Goal: Transaction & Acquisition: Purchase product/service

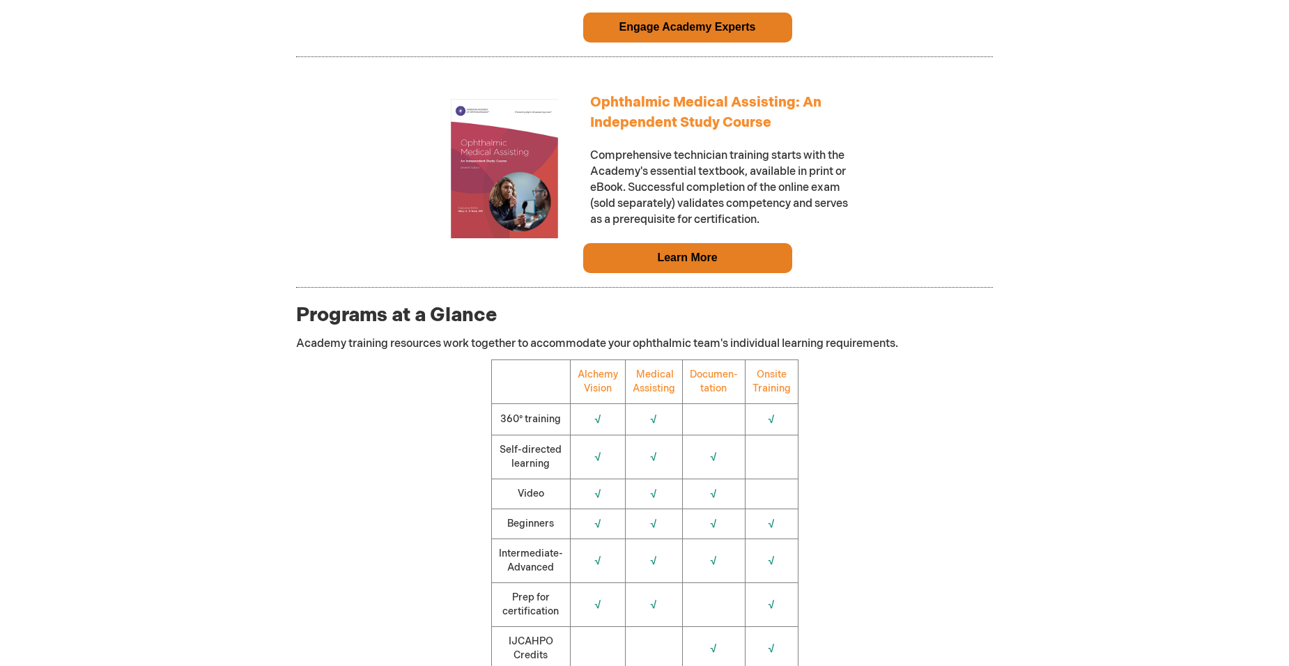
scroll to position [1324, 0]
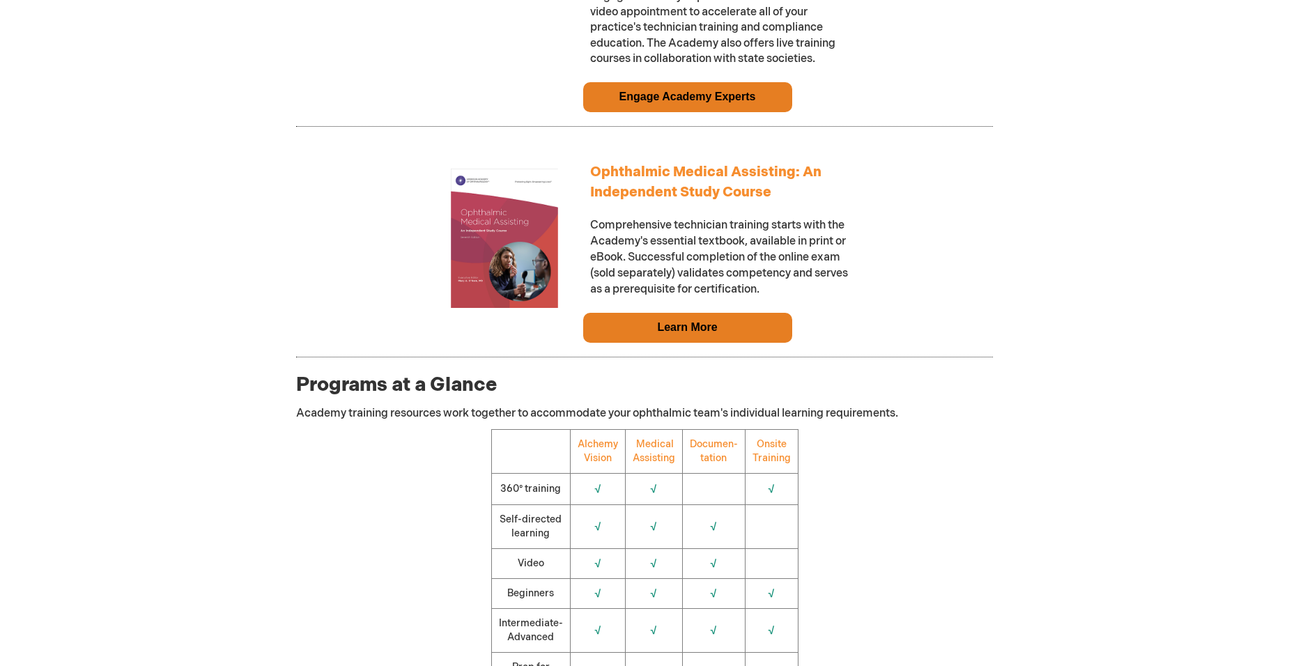
click at [661, 333] on link "Learn More" at bounding box center [687, 327] width 60 height 12
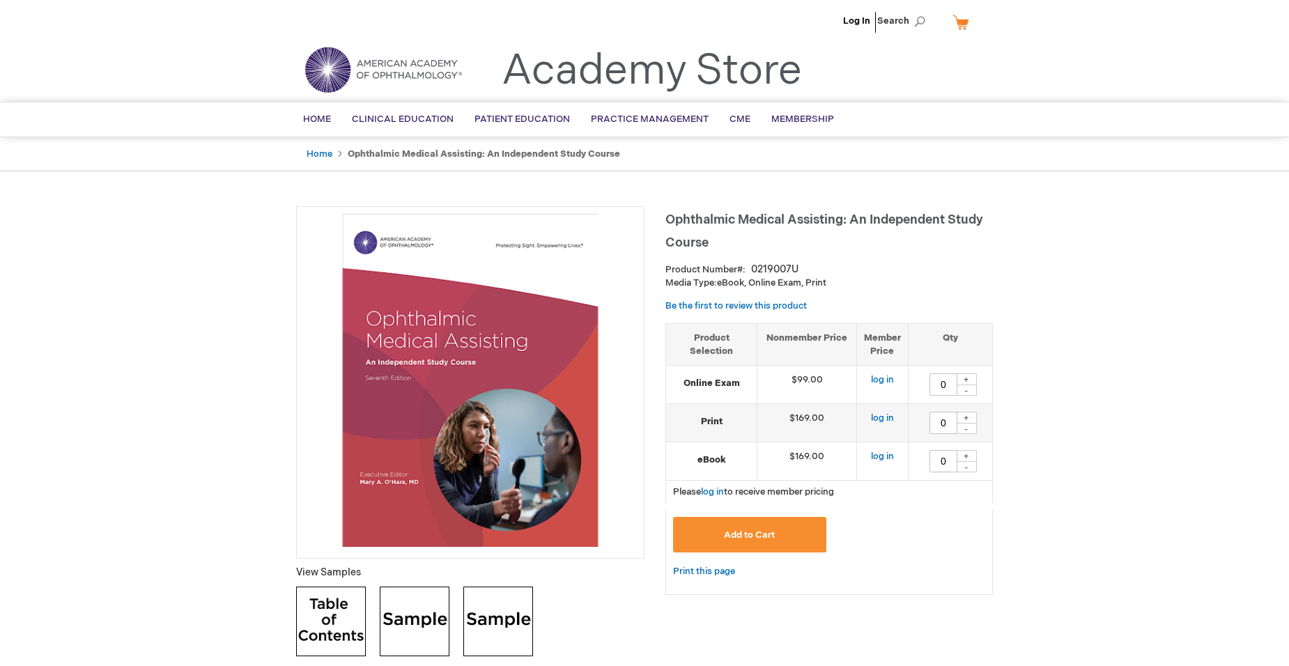
click at [965, 462] on div "+" at bounding box center [966, 456] width 21 height 12
type input "1"
click at [965, 423] on div "+" at bounding box center [966, 418] width 21 height 12
click at [967, 434] on div "-" at bounding box center [966, 428] width 21 height 11
type input "0"
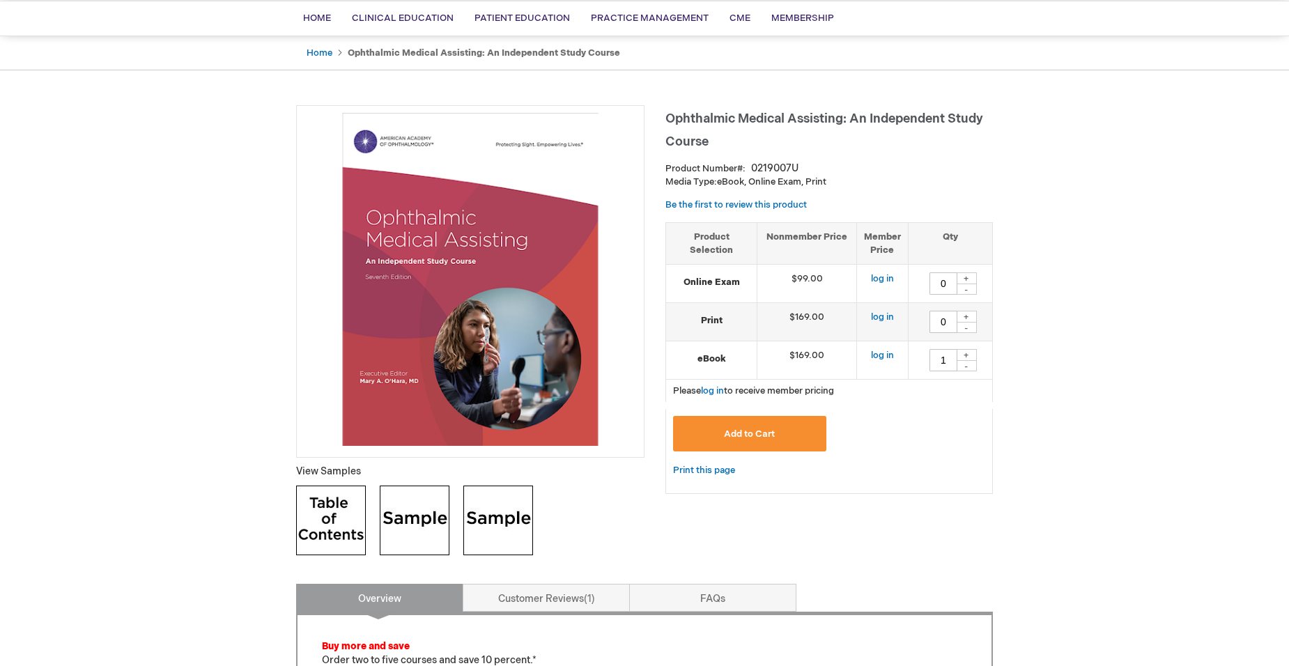
scroll to position [70, 0]
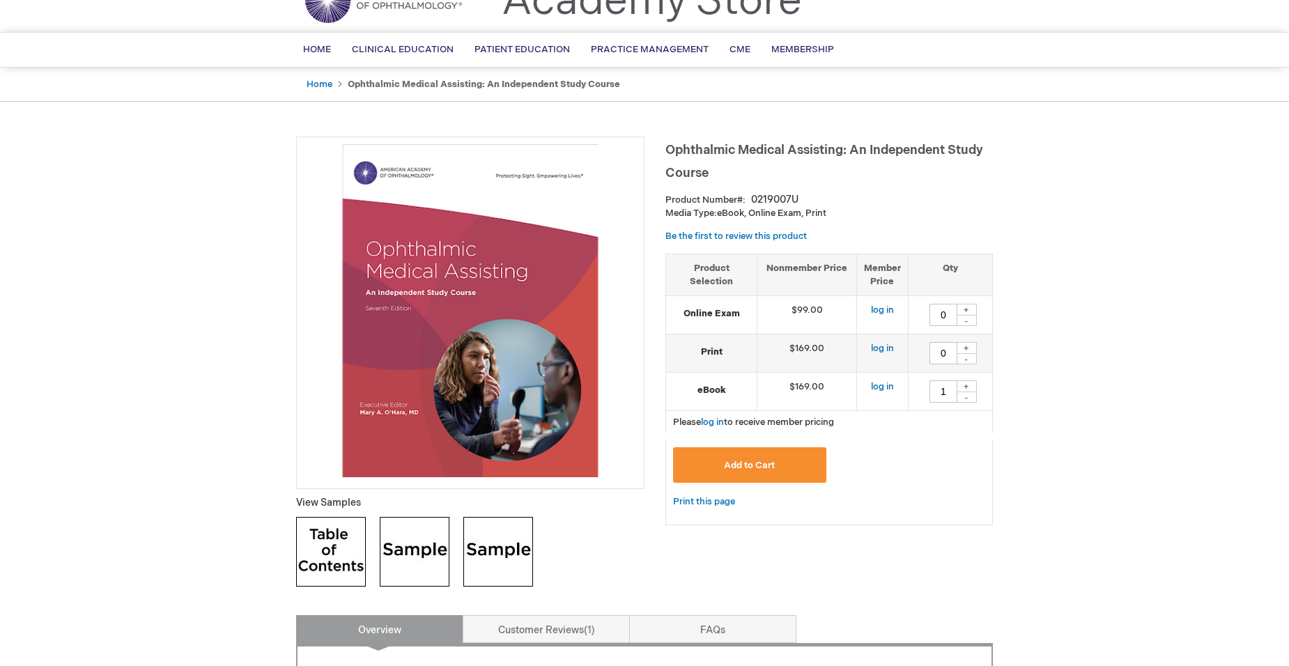
click at [714, 479] on button "Add to Cart" at bounding box center [749, 465] width 153 height 36
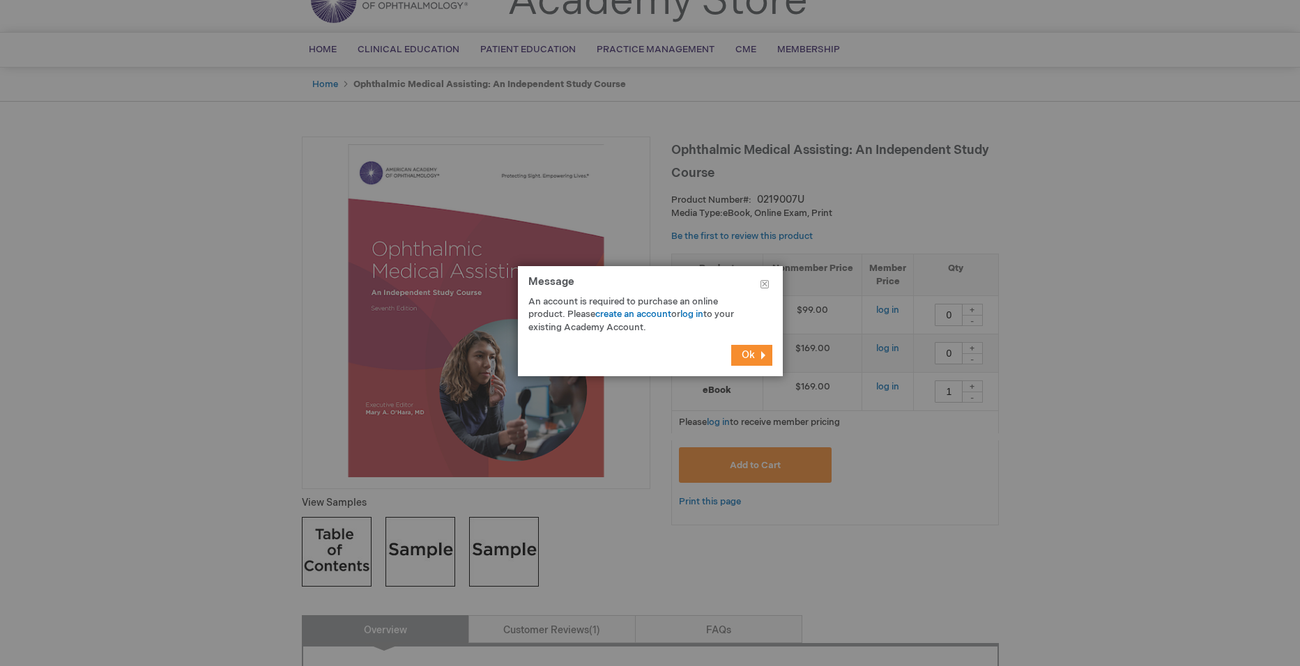
click at [747, 348] on button "Ok" at bounding box center [751, 355] width 41 height 21
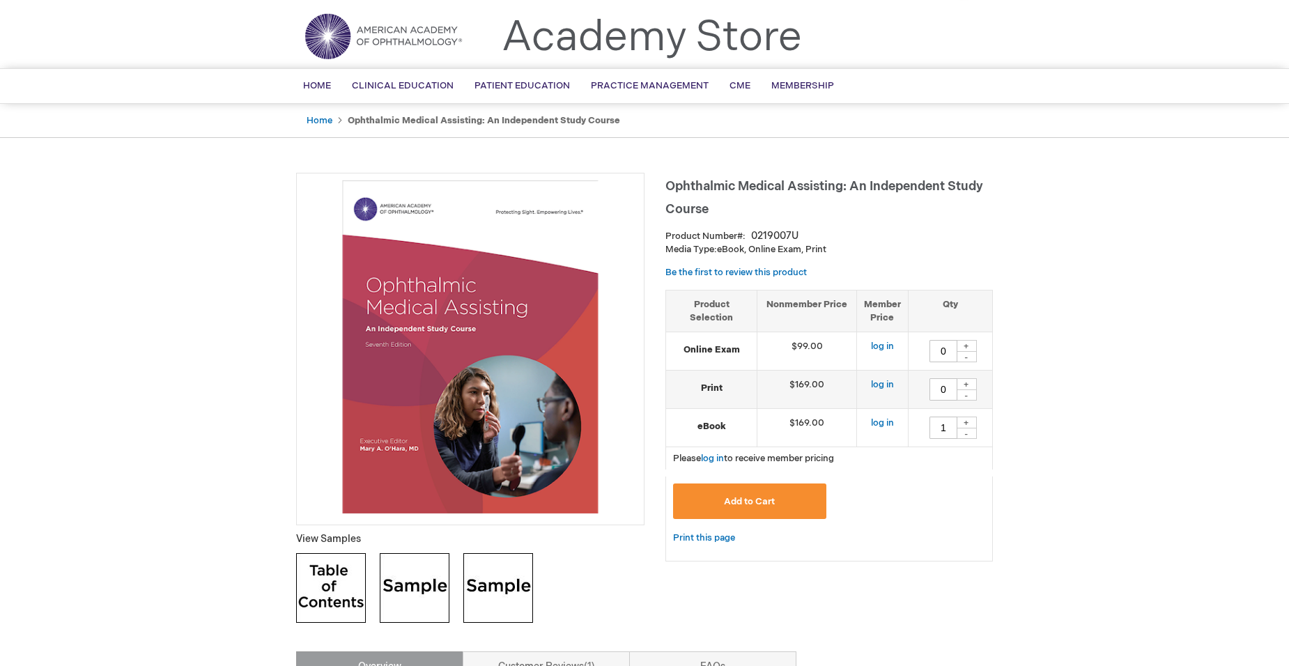
scroll to position [0, 0]
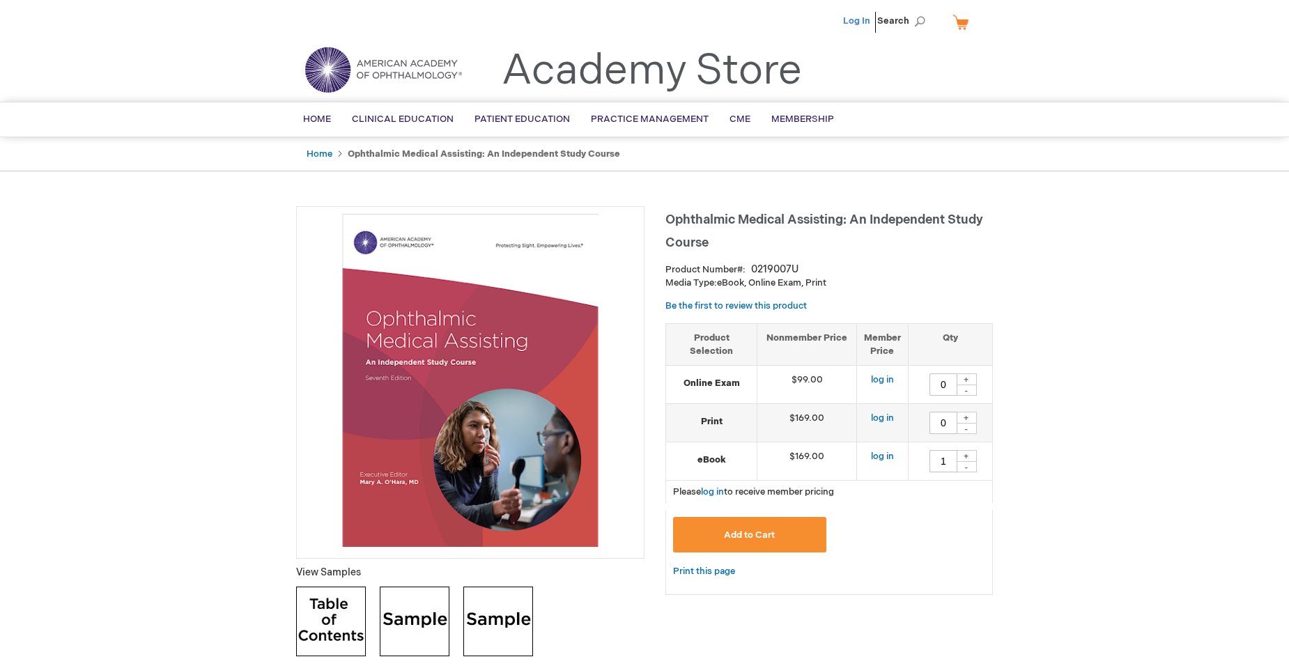
click at [851, 19] on link "Log In" at bounding box center [856, 20] width 27 height 11
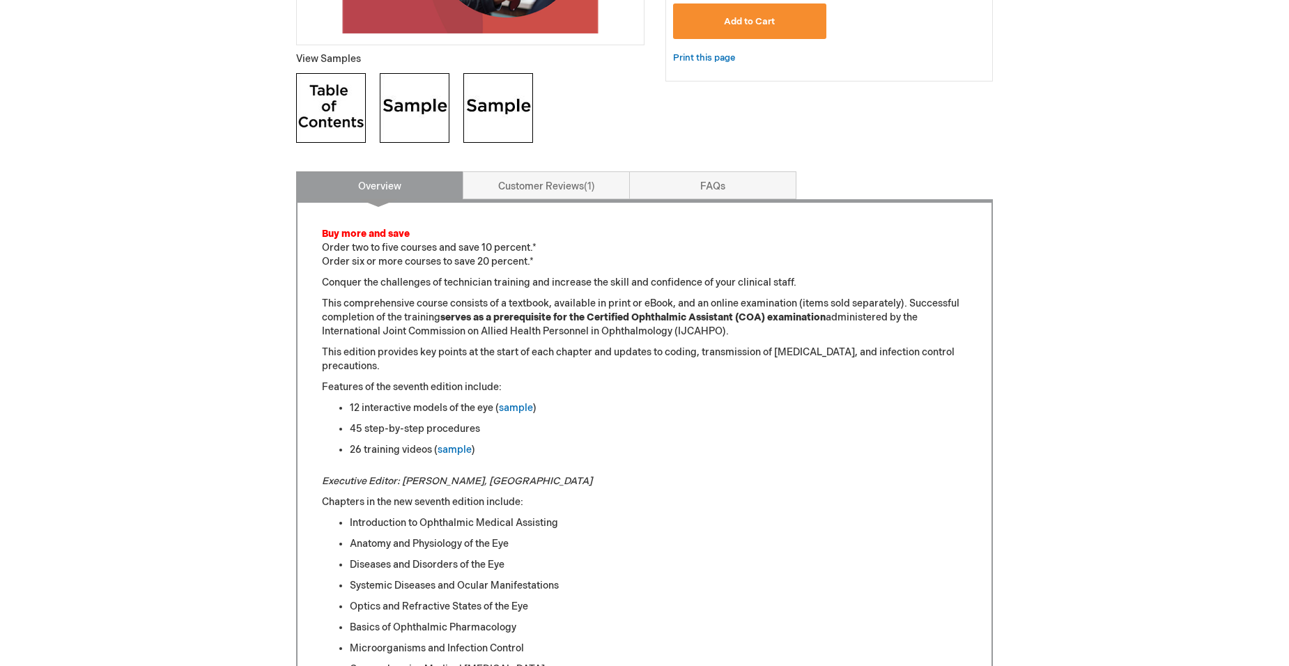
scroll to position [583, 0]
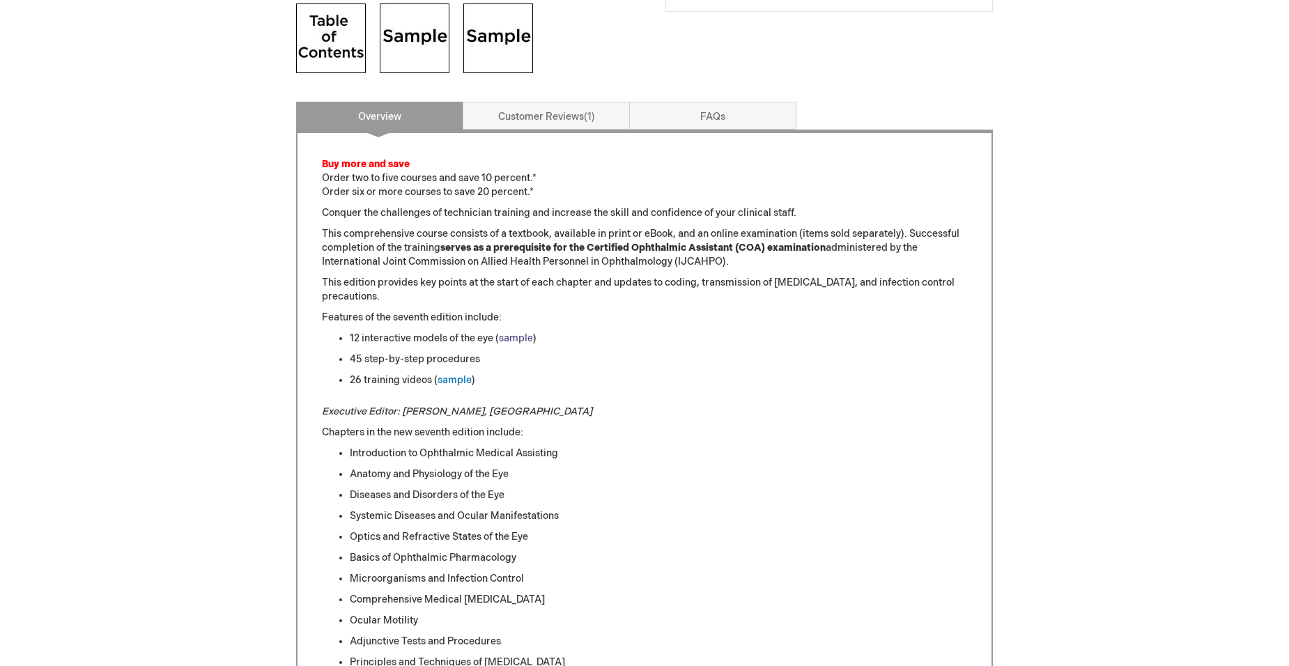
click at [521, 344] on link "sample" at bounding box center [516, 338] width 34 height 12
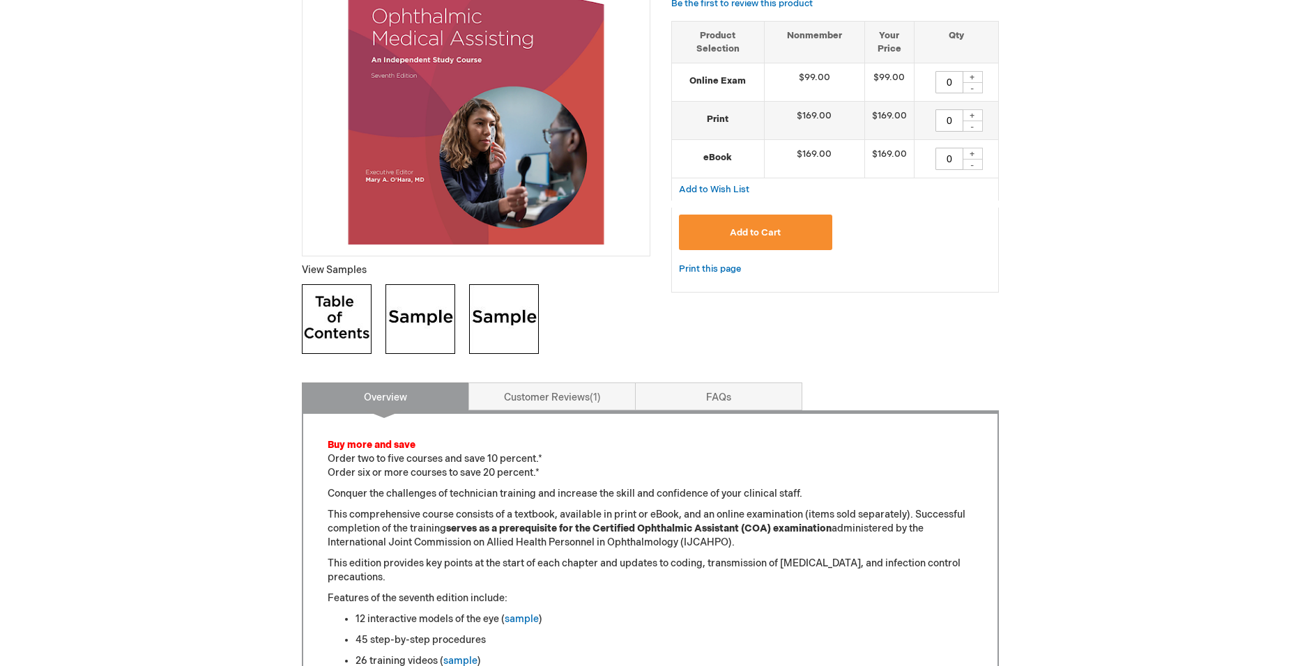
scroll to position [233, 0]
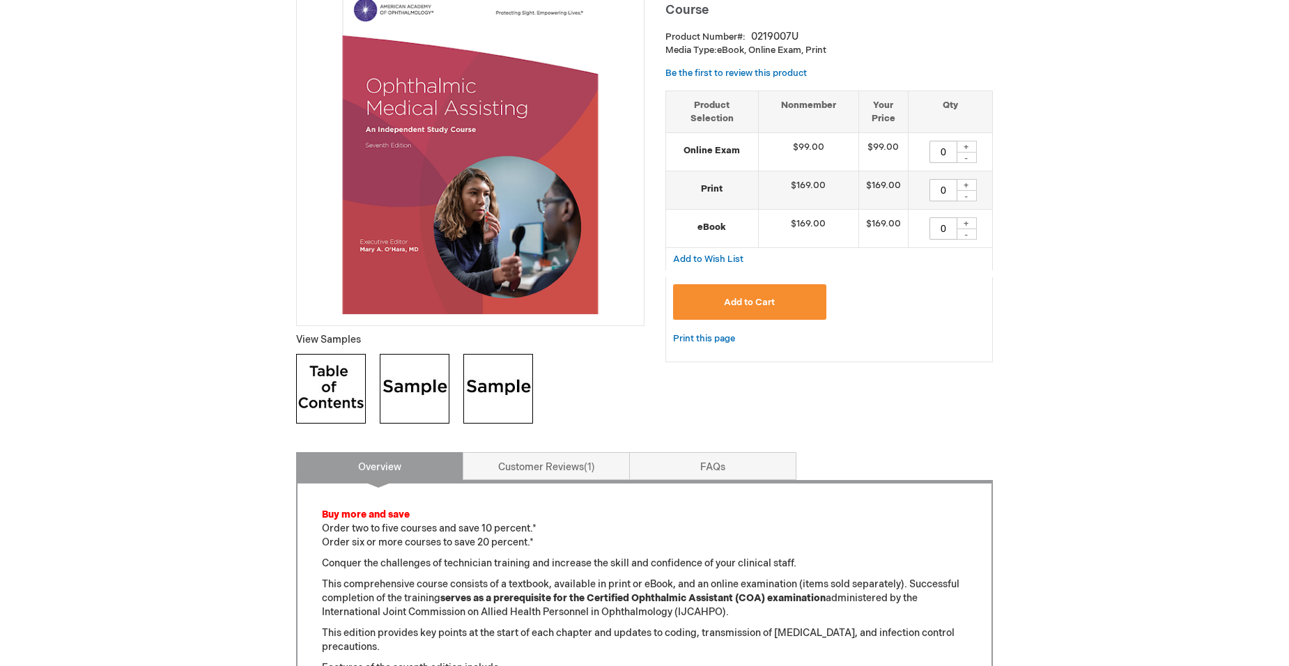
click at [969, 229] on div "+" at bounding box center [966, 223] width 21 height 12
type input "1"
click at [741, 308] on span "Add to Cart" at bounding box center [749, 302] width 51 height 11
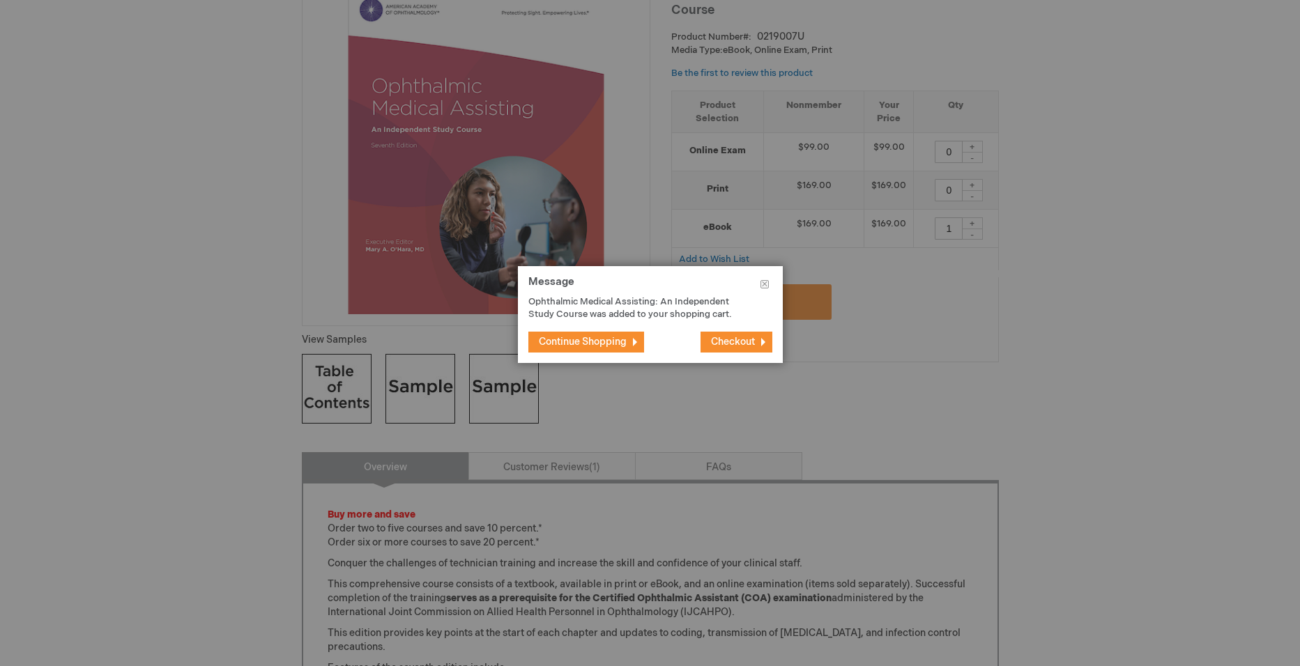
click at [713, 346] on span "Checkout" at bounding box center [733, 342] width 44 height 12
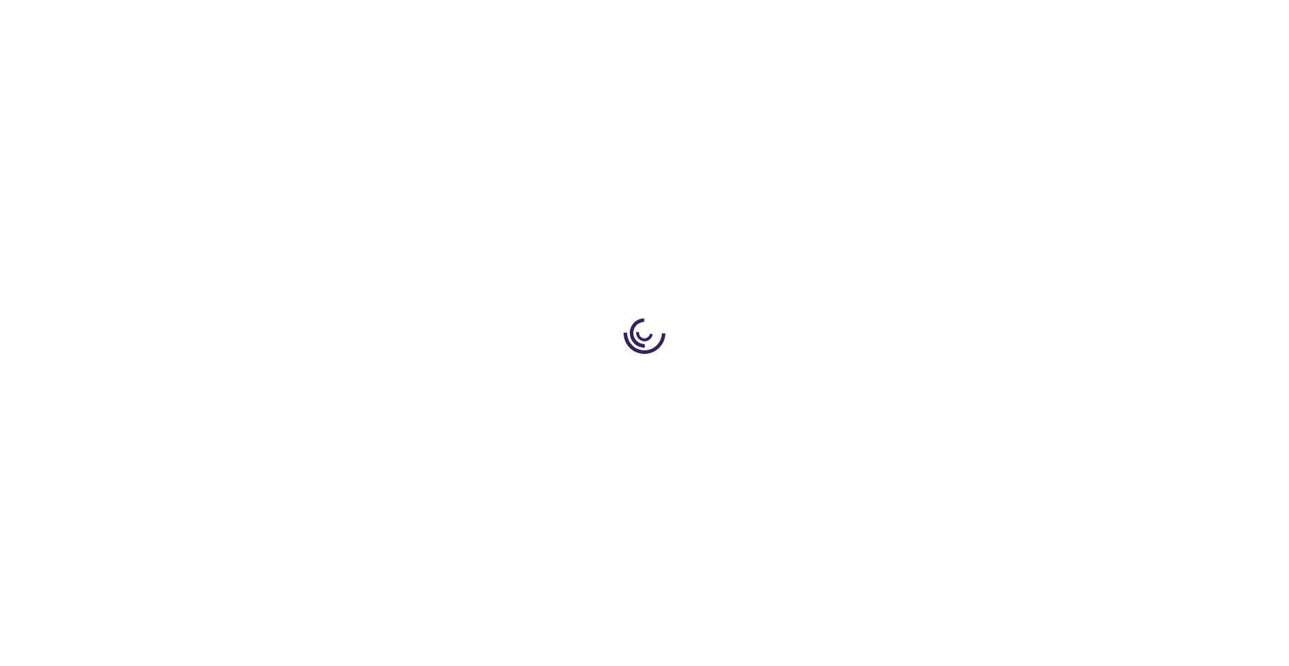
select select "US"
select select "51"
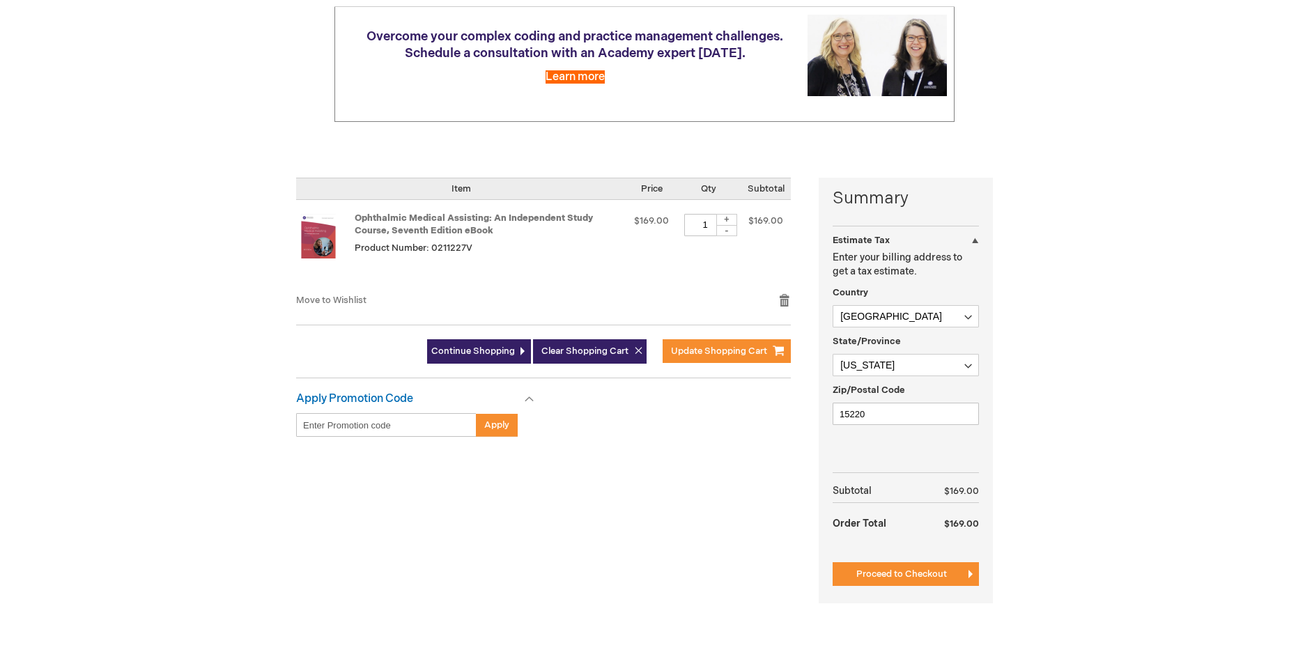
scroll to position [279, 0]
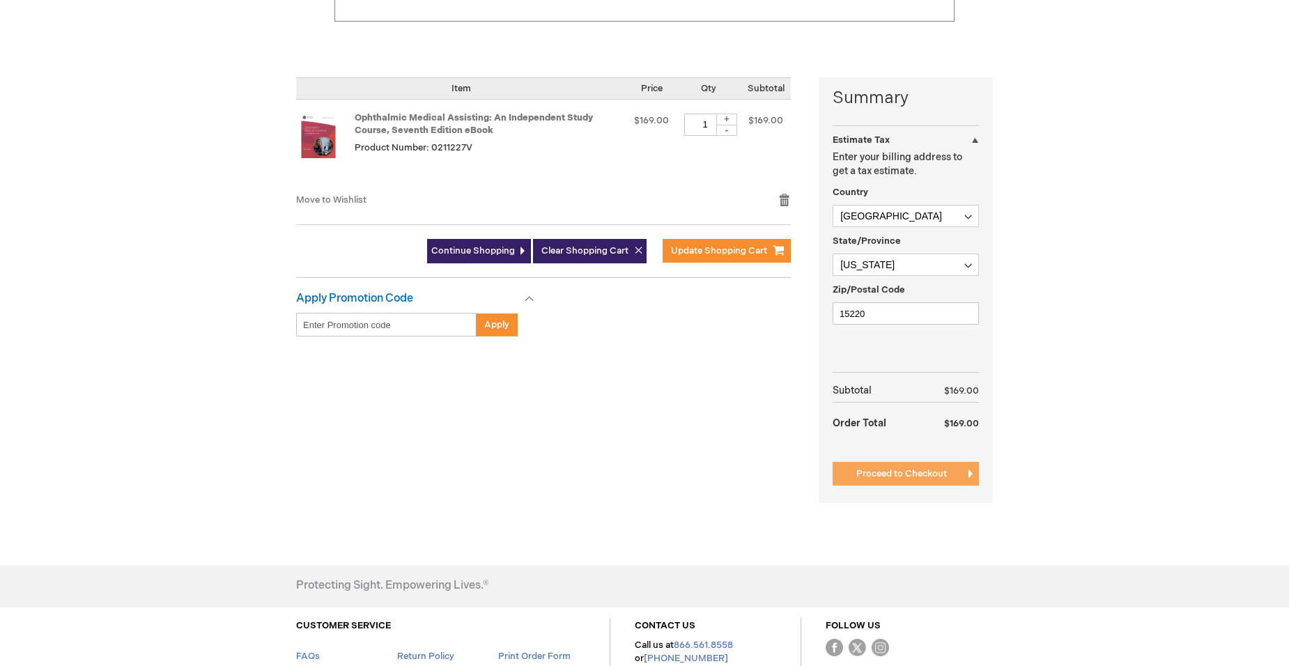
click at [873, 479] on span "Proceed to Checkout" at bounding box center [902, 473] width 91 height 11
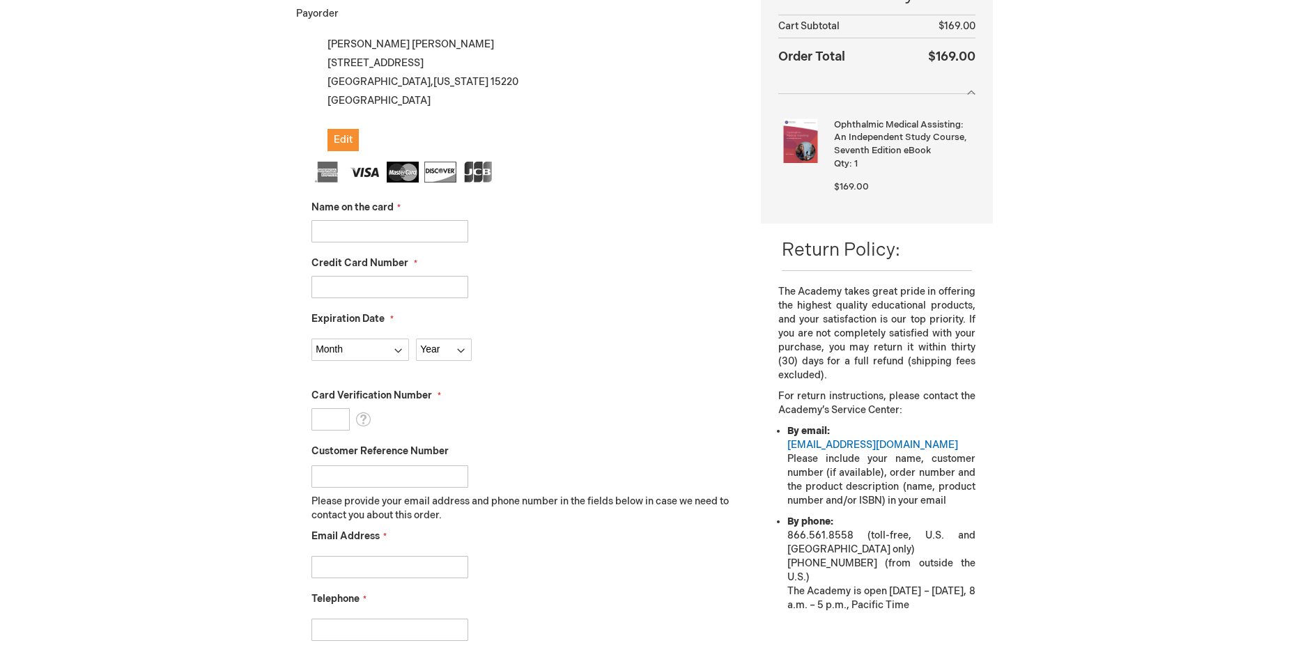
scroll to position [220, 0]
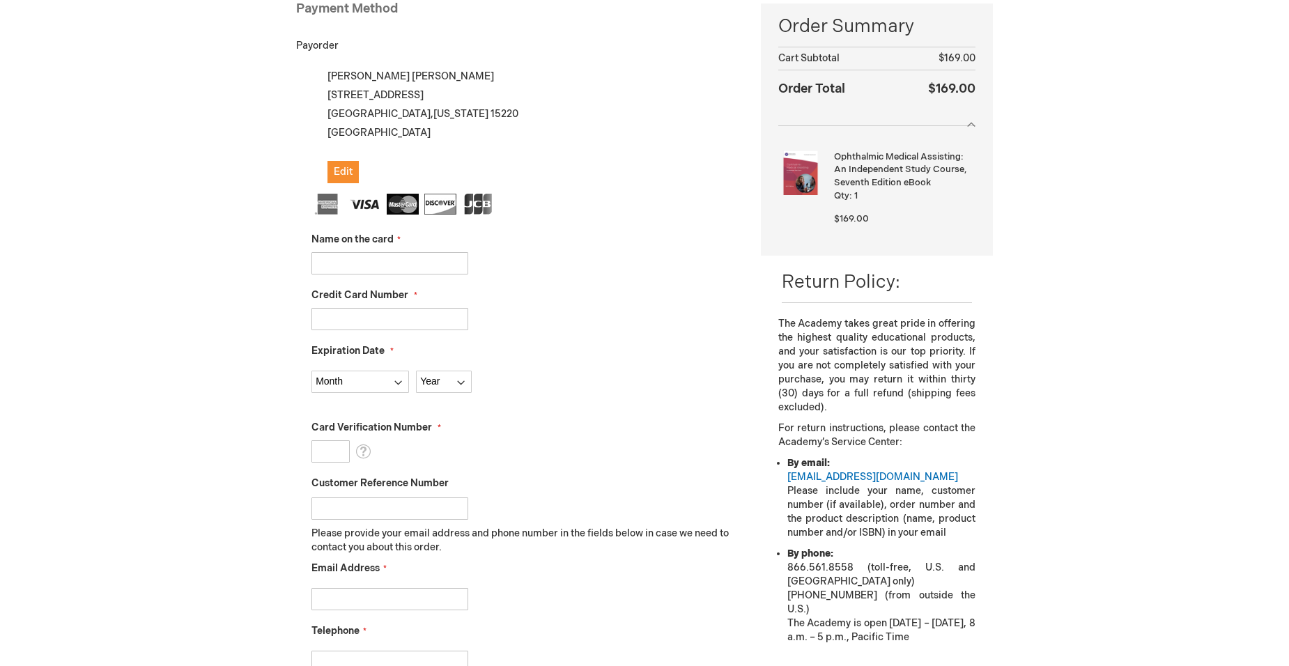
checkbox input "false"
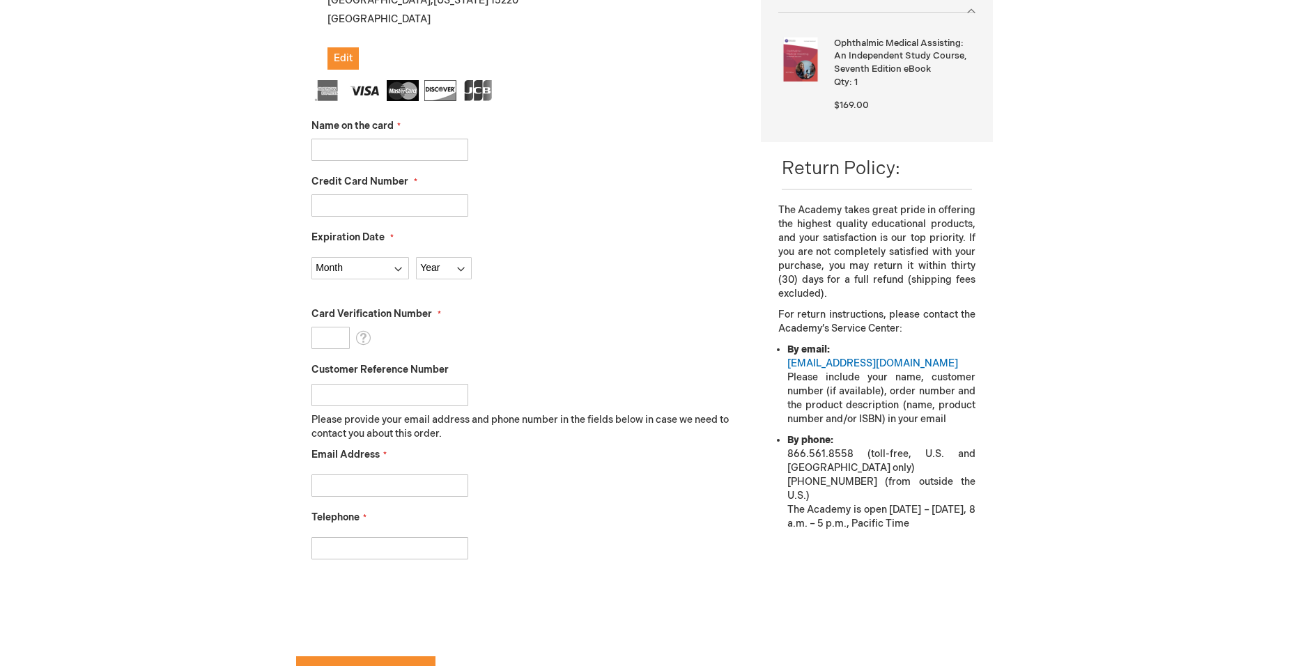
scroll to position [332, 0]
click at [349, 162] on input "Name on the card" at bounding box center [390, 151] width 157 height 22
type input "Kathleen Mancuso"
type input "4704360002618337"
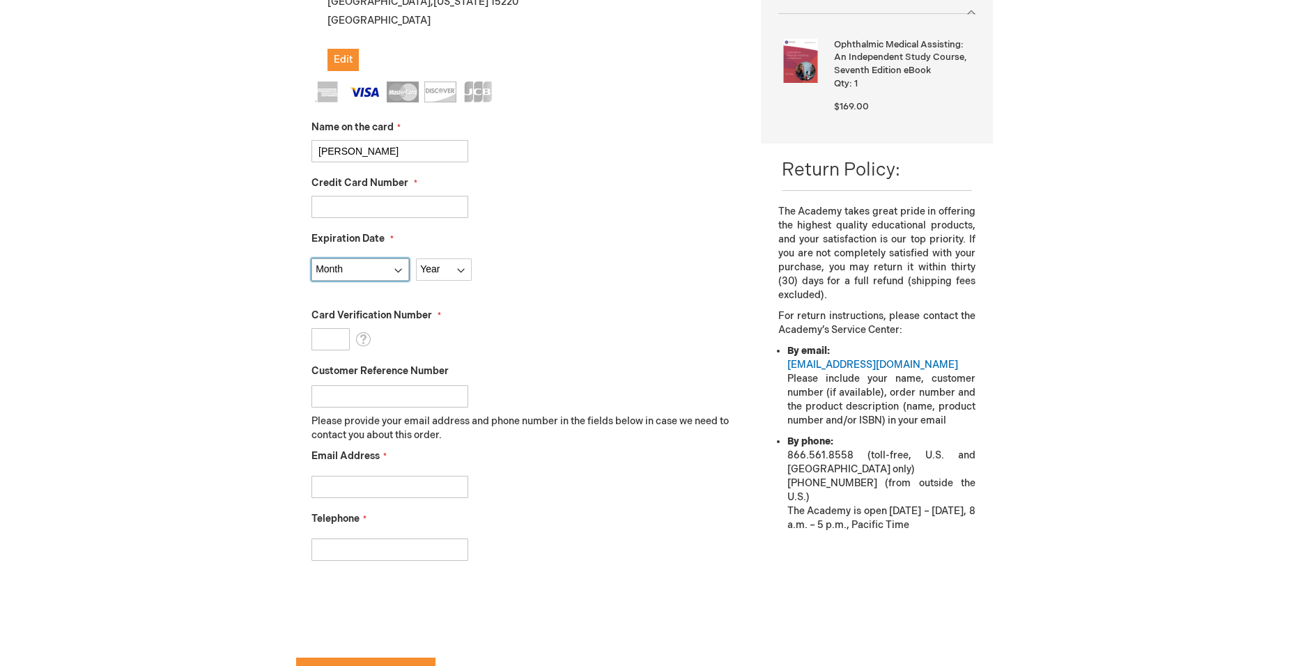
click at [394, 281] on select "Month 01 - January 02 - February 03 - March 04 - April 05 - May 06 - June 07 - …" at bounding box center [361, 270] width 98 height 22
select select "1"
click at [312, 281] on select "Month 01 - January 02 - February 03 - March 04 - April 05 - May 06 - June 07 - …" at bounding box center [361, 270] width 98 height 22
click at [461, 281] on select "Year 2025 2026 2027 2028 2029 2030 2031 2032 2033 2034 2035" at bounding box center [444, 270] width 56 height 22
select select "2029"
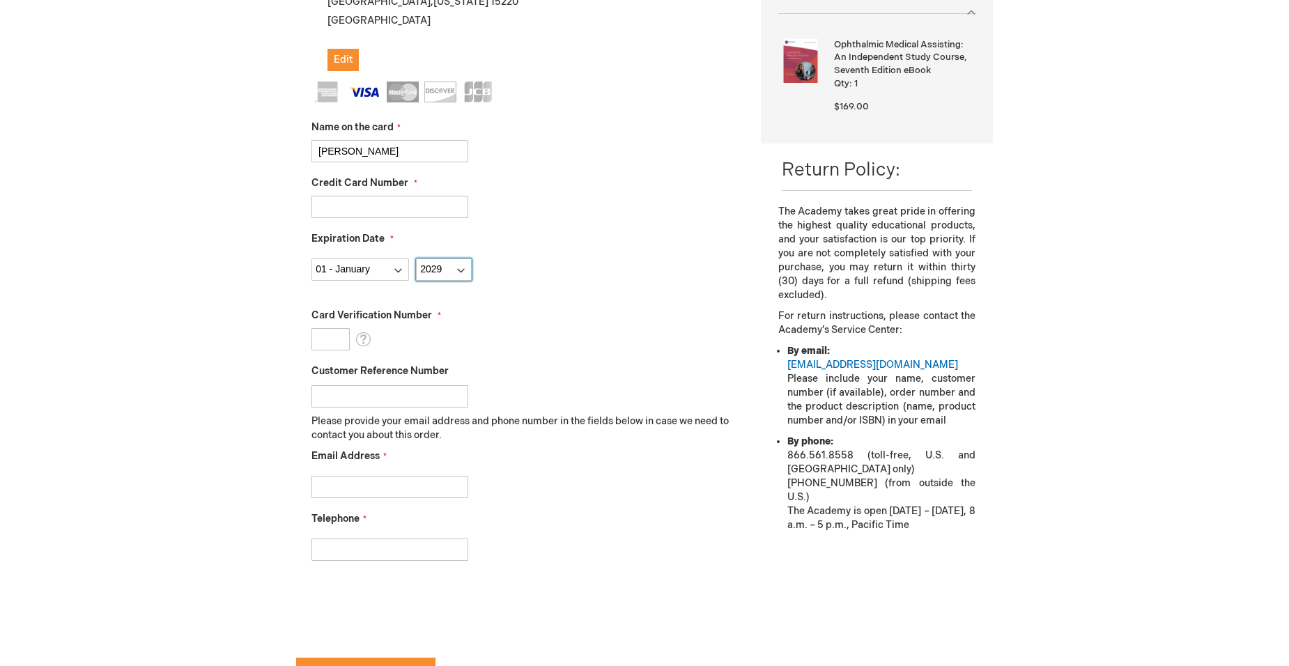
click at [416, 281] on select "Year 2025 2026 2027 2028 2029 2030 2031 2032 2033 2034 2035" at bounding box center [444, 270] width 56 height 22
click at [330, 351] on input "Card Verification Number" at bounding box center [331, 339] width 38 height 22
type input "081"
click at [392, 408] on input "Customer Reference Number" at bounding box center [390, 396] width 157 height 22
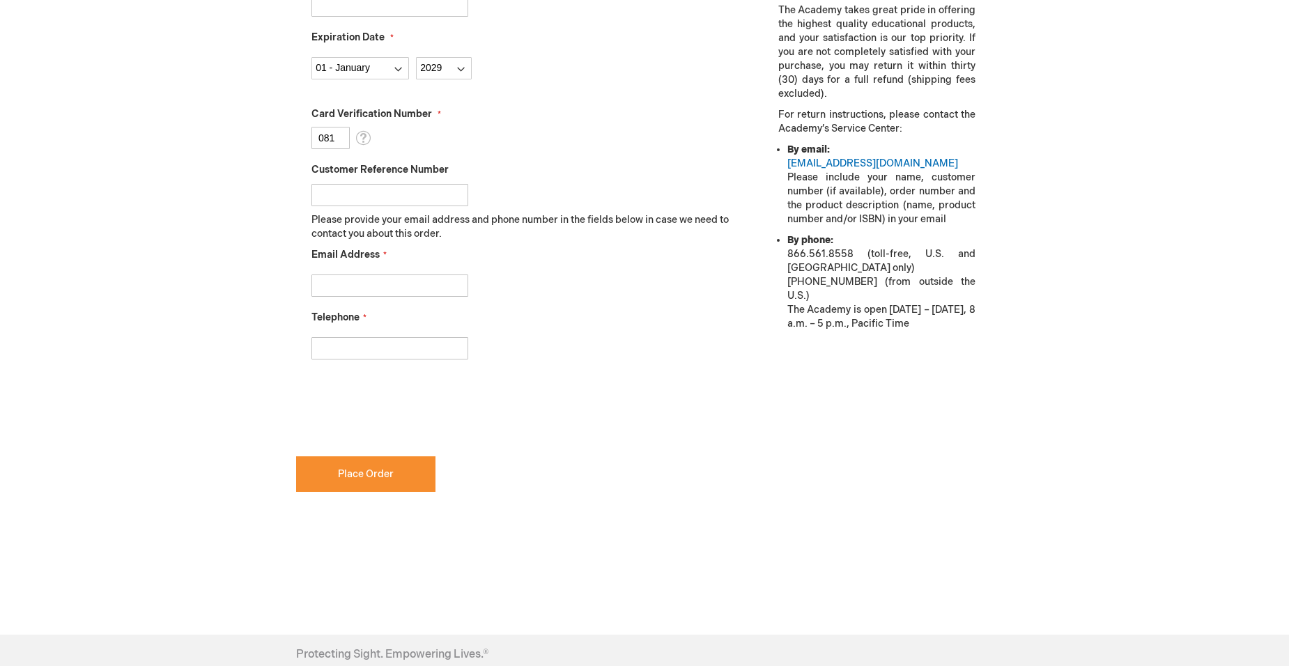
scroll to position [541, 0]
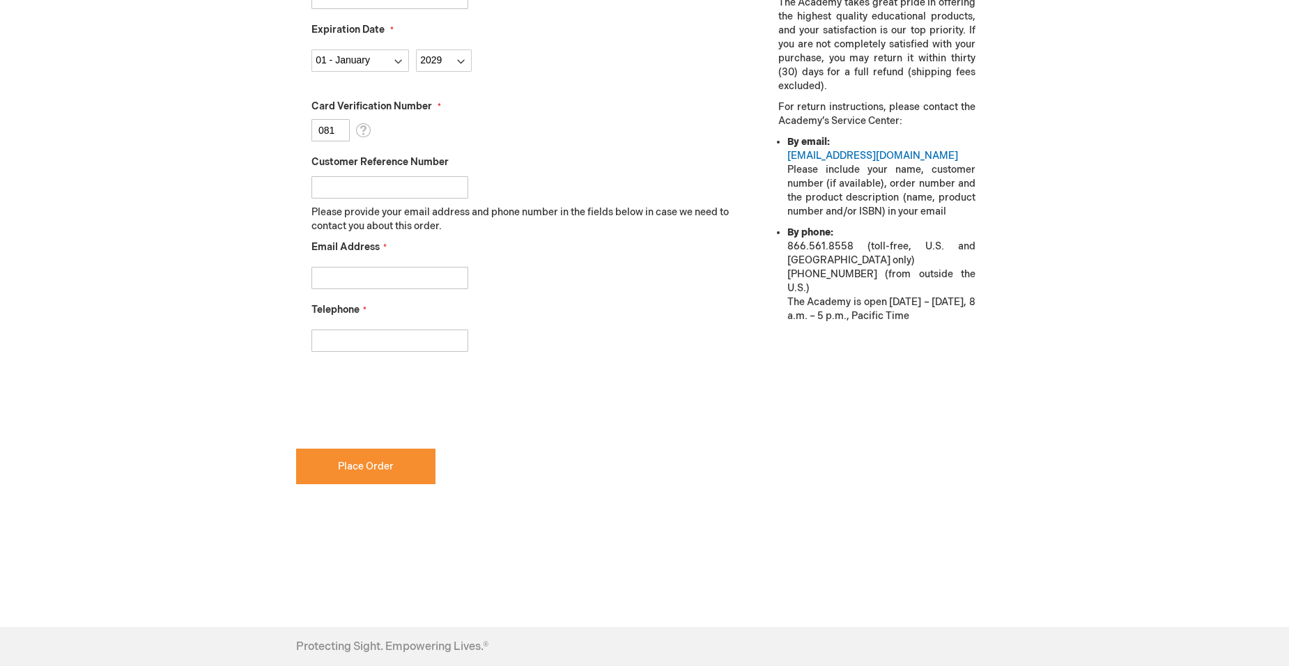
click at [364, 289] on input "Email Address" at bounding box center [390, 278] width 157 height 22
type input "kathyeddymancuso@gmail.com"
type input "4126999495"
checkbox input "true"
click at [383, 484] on button "Place Order" at bounding box center [365, 467] width 139 height 36
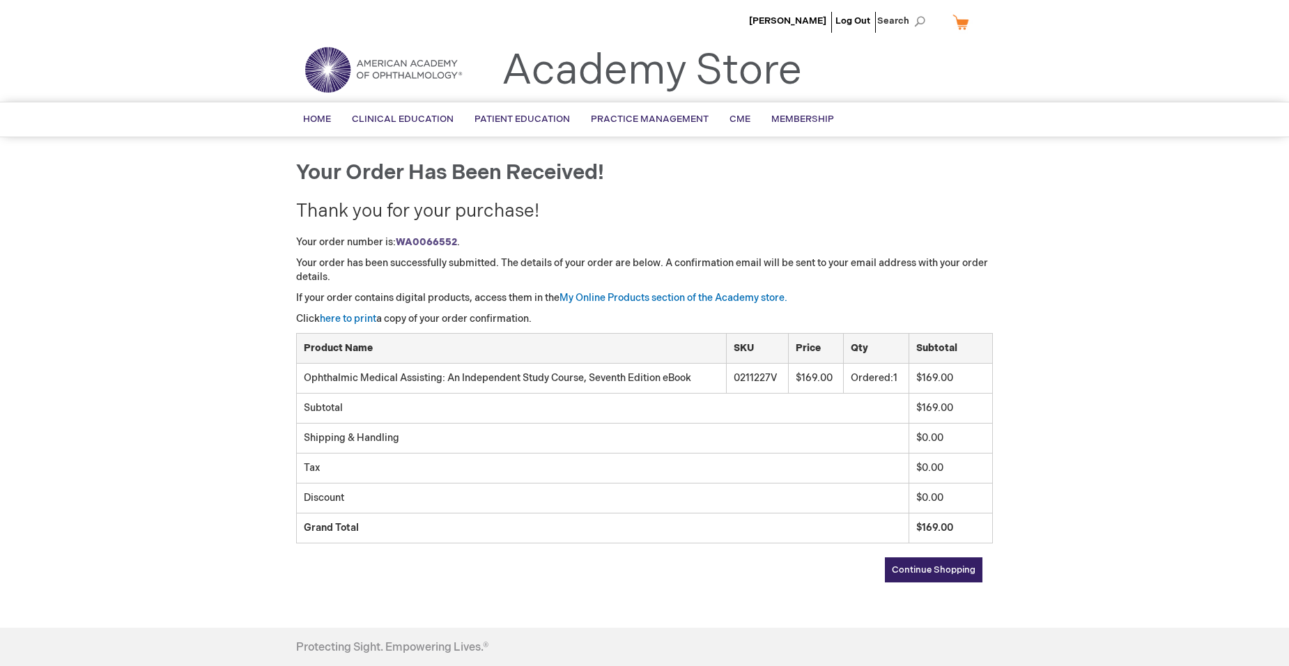
scroll to position [70, 0]
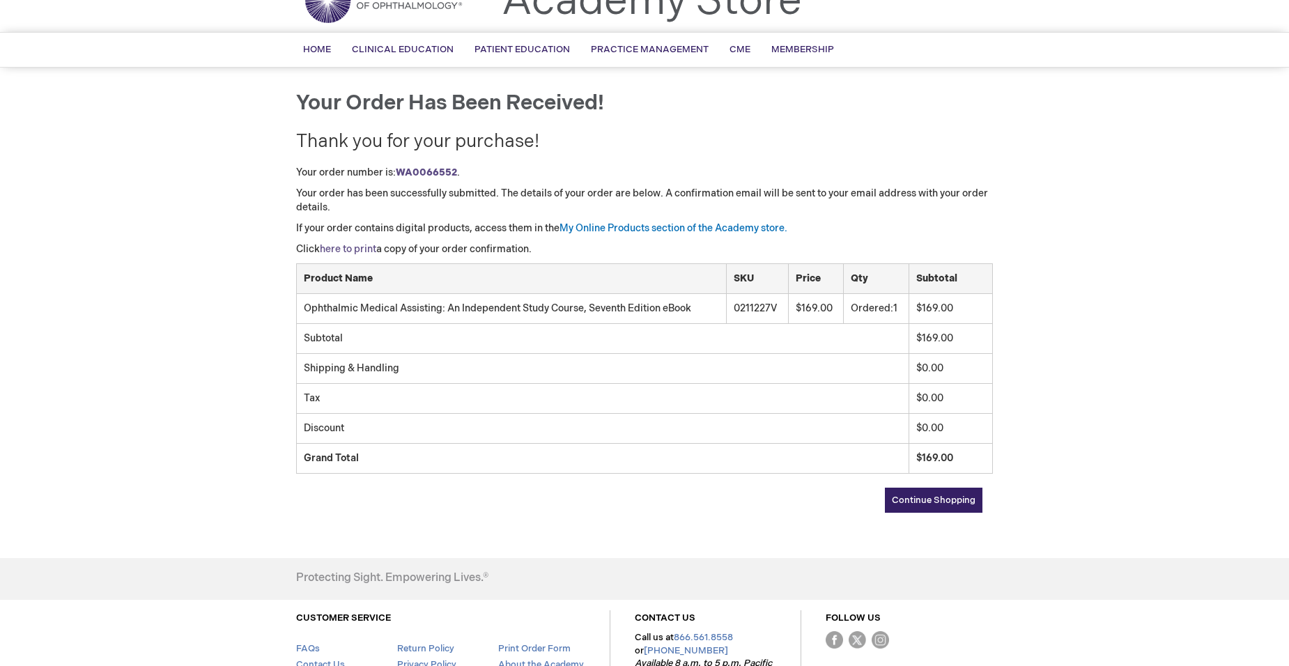
click at [369, 255] on link "here to print" at bounding box center [348, 249] width 56 height 12
click at [670, 234] on link "My Online Products section of the Academy store." at bounding box center [674, 228] width 228 height 12
